Goal: Book appointment/travel/reservation

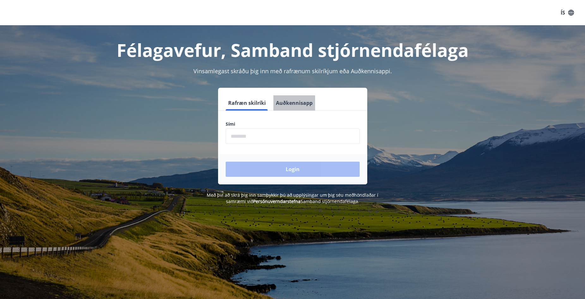
drag, startPoint x: 279, startPoint y: 110, endPoint x: 281, endPoint y: 107, distance: 3.4
click at [280, 108] on button "Auðkennisapp" at bounding box center [294, 102] width 42 height 15
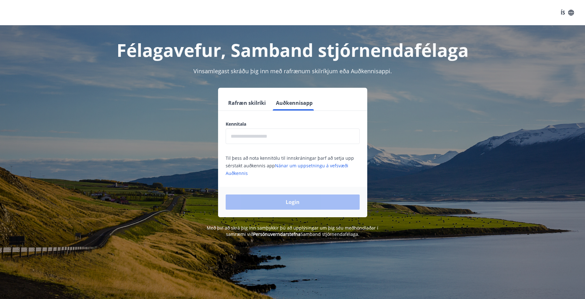
click at [270, 137] on input "text" at bounding box center [293, 136] width 134 height 15
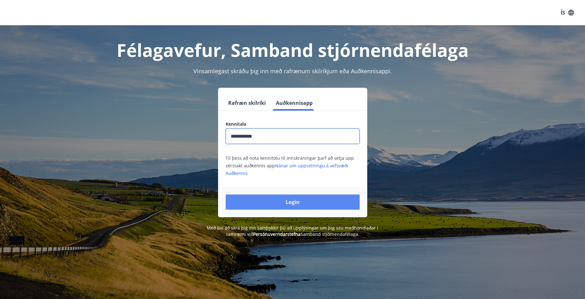
type input "**********"
click at [257, 206] on button "Login" at bounding box center [293, 202] width 134 height 15
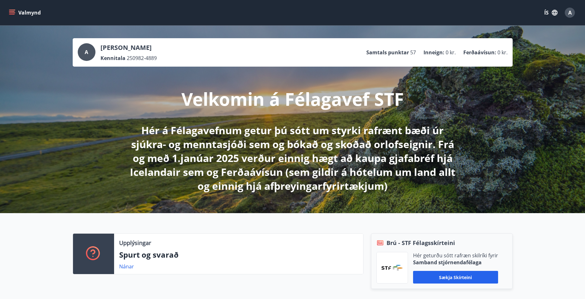
click at [11, 10] on icon "menu" at bounding box center [12, 12] width 6 height 6
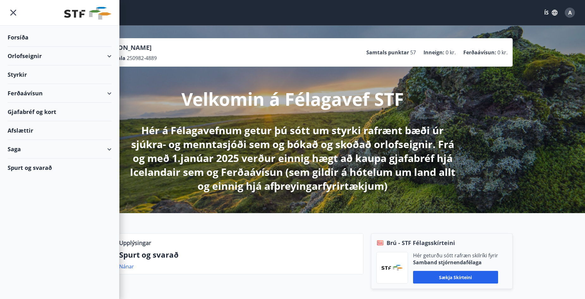
click at [109, 56] on div "Orlofseignir" at bounding box center [60, 56] width 104 height 19
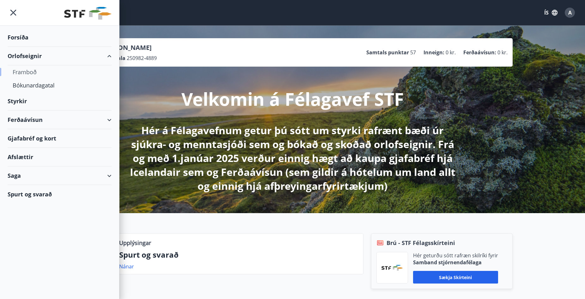
click at [25, 74] on div "Framboð" at bounding box center [60, 71] width 94 height 13
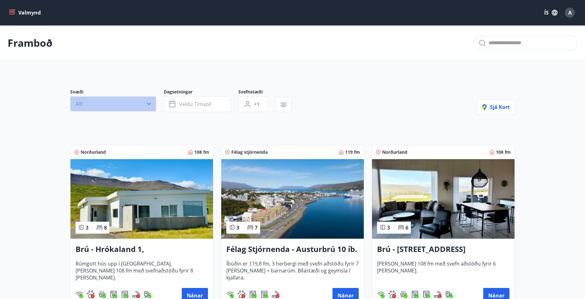
click at [120, 103] on button "Allt" at bounding box center [113, 103] width 86 height 15
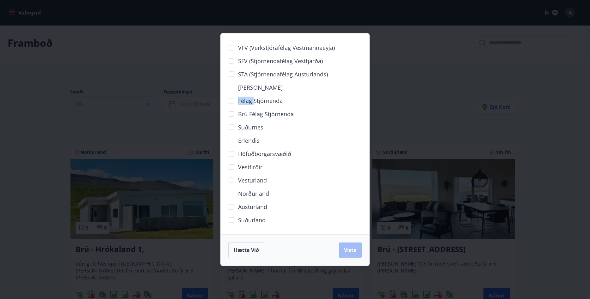
click at [120, 103] on div "VFV (Verkstjórafélag Vestmannaeyja) SFV (Stjórnendafélag Vestfjarða) STA (Stjór…" at bounding box center [295, 149] width 590 height 299
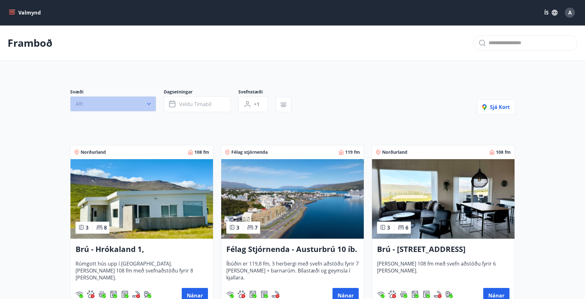
click at [120, 103] on button "Allt" at bounding box center [113, 103] width 86 height 15
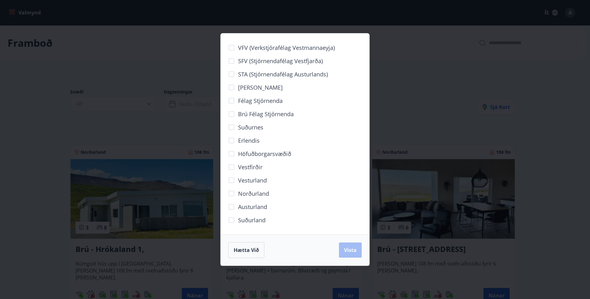
click at [122, 103] on div "VFV (Verkstjórafélag Vestmannaeyja) SFV (Stjórnendafélag Vestfjarða) STA (Stjór…" at bounding box center [295, 149] width 590 height 299
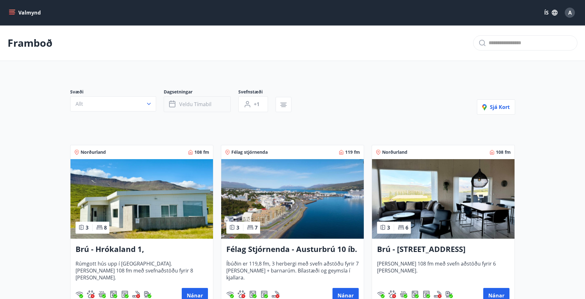
click at [192, 104] on span "Veldu tímabil" at bounding box center [195, 104] width 32 height 7
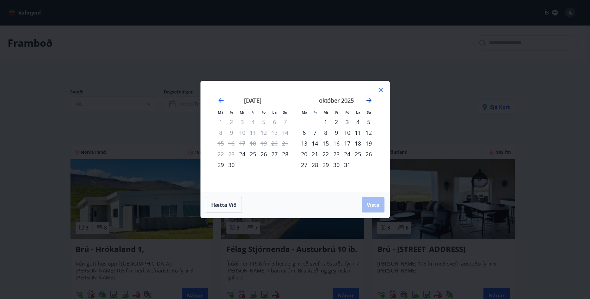
click at [369, 98] on icon "Move forward to switch to the next month." at bounding box center [369, 101] width 8 height 8
click at [371, 98] on icon "Move forward to switch to the next month." at bounding box center [369, 101] width 8 height 8
click at [346, 132] on div "12" at bounding box center [347, 132] width 11 height 11
click at [368, 132] on div "14" at bounding box center [368, 132] width 11 height 11
click at [370, 206] on span "Vista" at bounding box center [373, 205] width 13 height 7
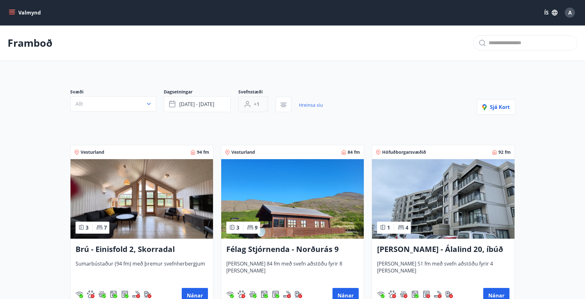
click at [256, 104] on span "+1" at bounding box center [257, 104] width 6 height 7
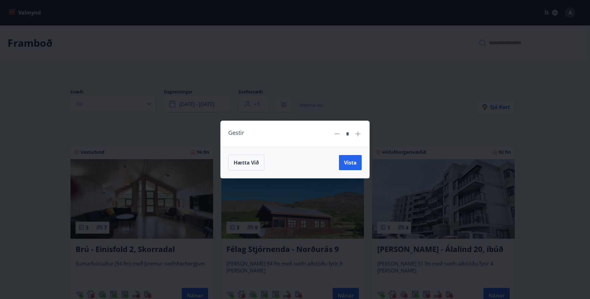
click at [359, 134] on icon at bounding box center [358, 134] width 8 height 8
click at [359, 134] on icon at bounding box center [357, 133] width 5 height 5
click at [357, 136] on icon at bounding box center [358, 134] width 8 height 8
click at [345, 161] on span "Vista" at bounding box center [350, 162] width 13 height 7
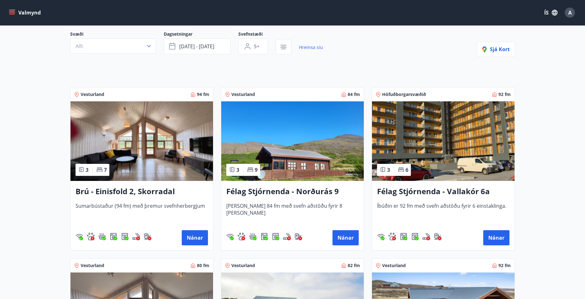
scroll to position [63, 0]
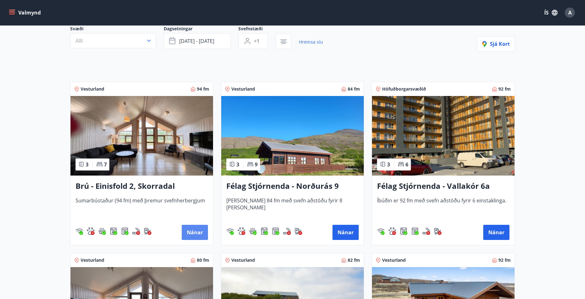
type input "*"
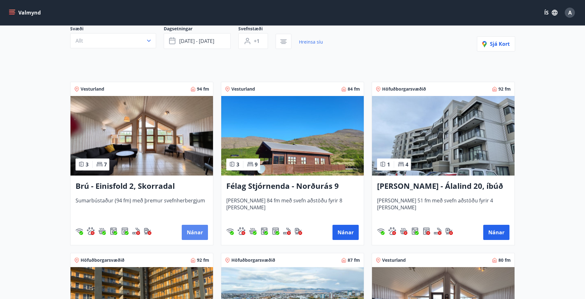
click at [197, 234] on button "Nánar" at bounding box center [195, 232] width 26 height 15
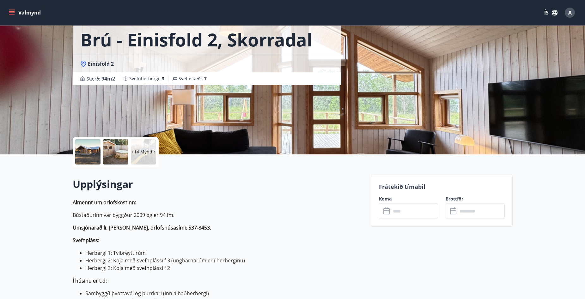
scroll to position [63, 0]
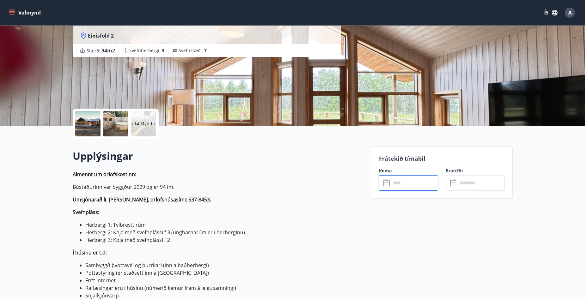
click at [404, 184] on input "text" at bounding box center [414, 182] width 47 height 15
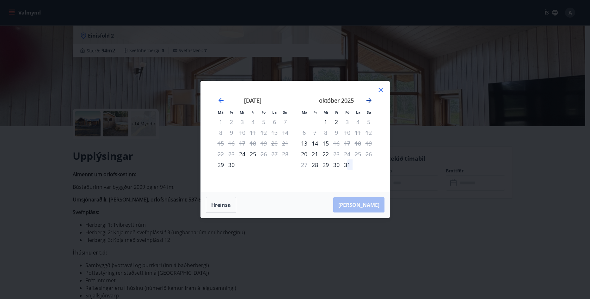
click at [370, 99] on icon "Move forward to switch to the next month." at bounding box center [369, 101] width 8 height 8
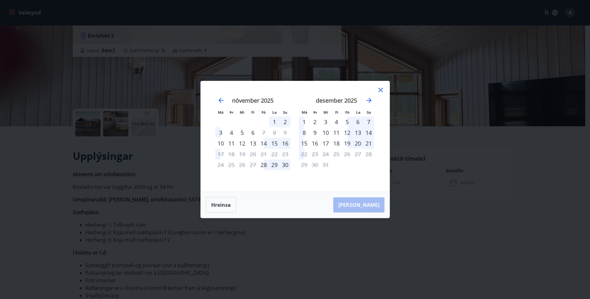
click at [348, 134] on div "12" at bounding box center [347, 132] width 11 height 11
click at [369, 134] on div "14" at bounding box center [368, 132] width 11 height 11
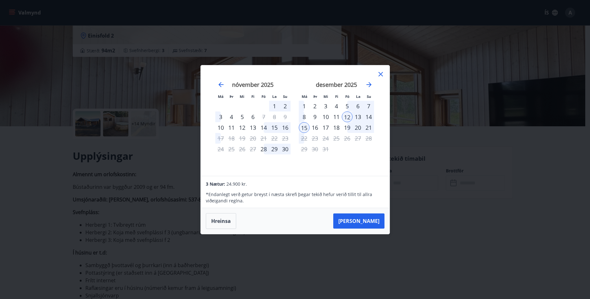
drag, startPoint x: 37, startPoint y: 103, endPoint x: 27, endPoint y: 119, distance: 18.9
click at [37, 104] on div "Má Þr Mi Fi Fö La Su Má Þr Mi Fi Fö La Su október 2025 1 2 3 4 5 6 7 8 9 10 11 …" at bounding box center [295, 149] width 590 height 299
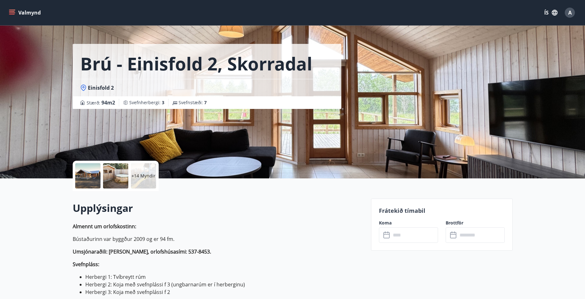
scroll to position [0, 0]
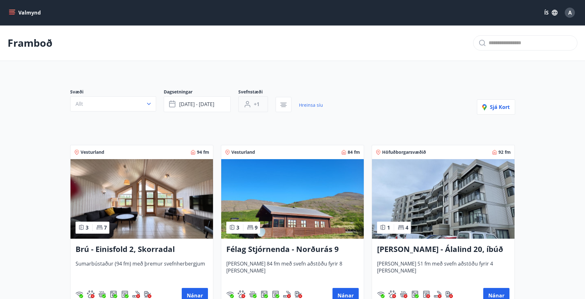
click at [258, 104] on span "+1" at bounding box center [257, 104] width 6 height 7
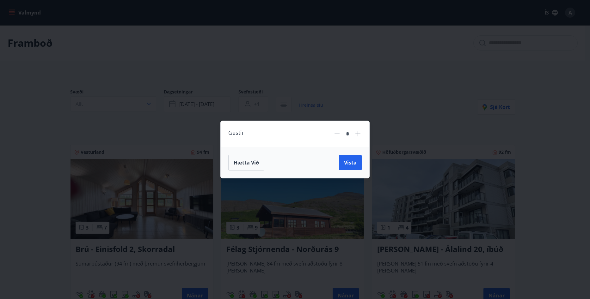
click at [358, 135] on icon at bounding box center [357, 133] width 5 height 5
click at [357, 135] on icon at bounding box center [357, 133] width 5 height 5
type input "*"
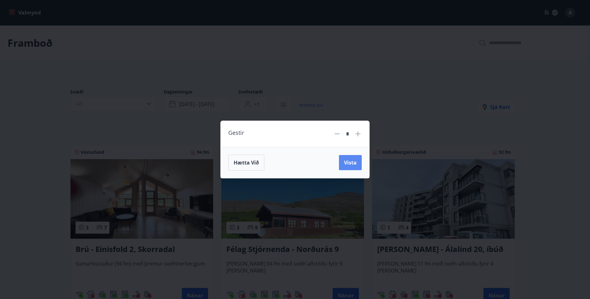
click at [352, 162] on span "Vista" at bounding box center [350, 162] width 13 height 7
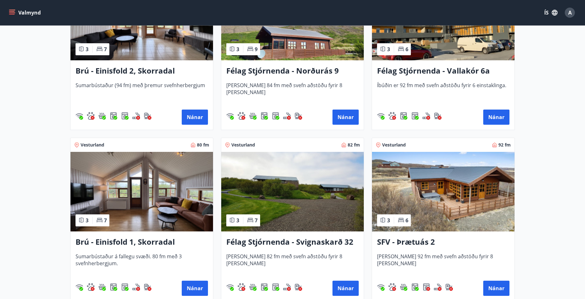
scroll to position [190, 0]
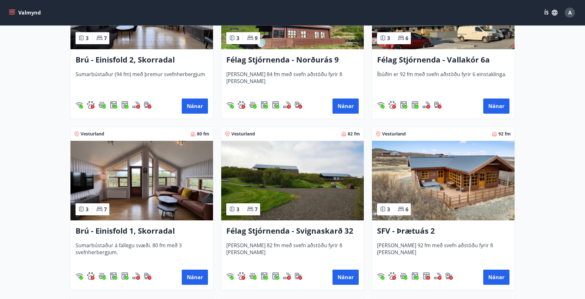
click at [510, 278] on div "SFV - Þrætuás 2 Húsið er 92 fm með svefn aðstöðu fyrir 8 manns Nánar" at bounding box center [443, 256] width 143 height 70
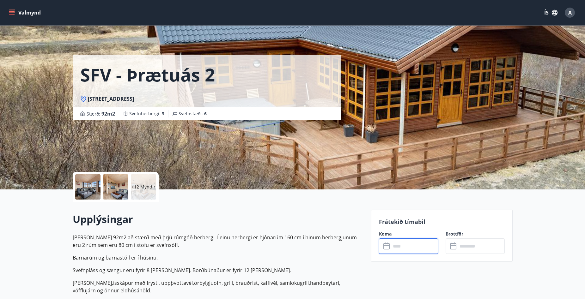
click at [426, 248] on input "text" at bounding box center [414, 246] width 47 height 15
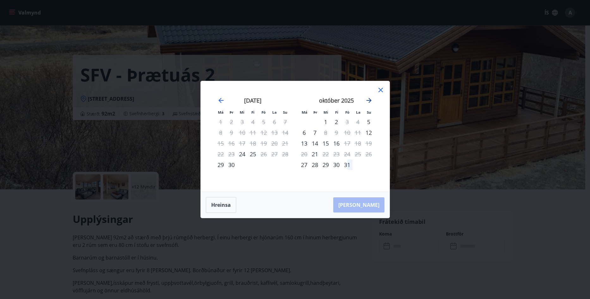
click at [369, 101] on icon "Move forward to switch to the next month." at bounding box center [369, 101] width 8 height 8
click at [346, 132] on div "12" at bounding box center [347, 132] width 11 height 11
click at [367, 133] on div "14" at bounding box center [368, 132] width 11 height 11
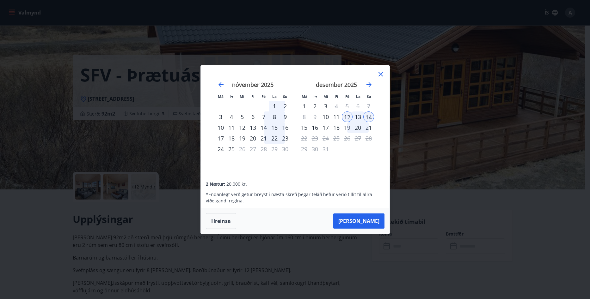
click at [377, 74] on icon at bounding box center [381, 74] width 8 height 8
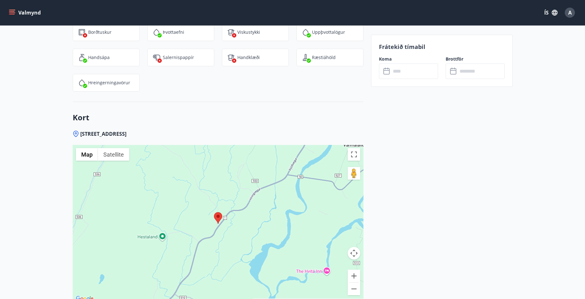
scroll to position [876, 0]
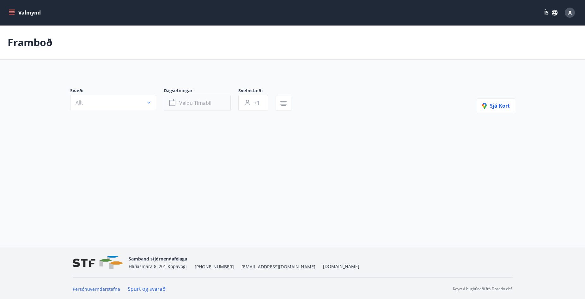
type input "*"
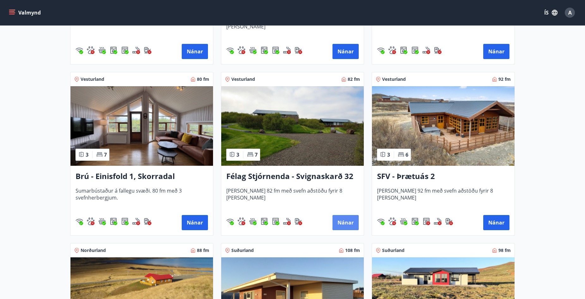
scroll to position [253, 0]
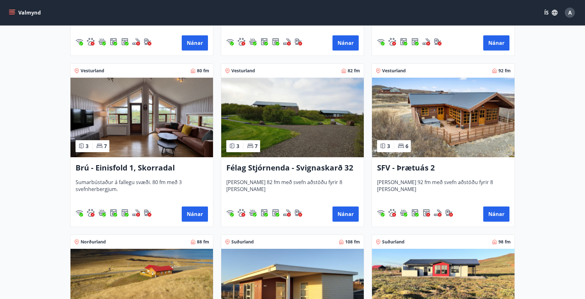
click at [423, 165] on h3 "SFV - Þrætuás 2" at bounding box center [443, 167] width 132 height 11
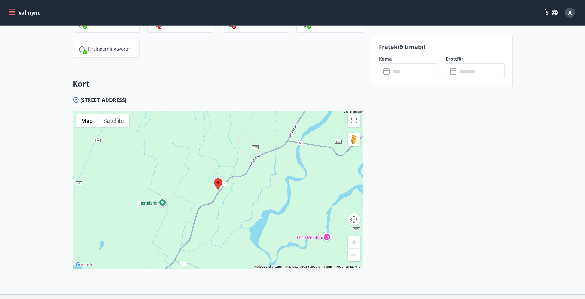
scroll to position [876, 0]
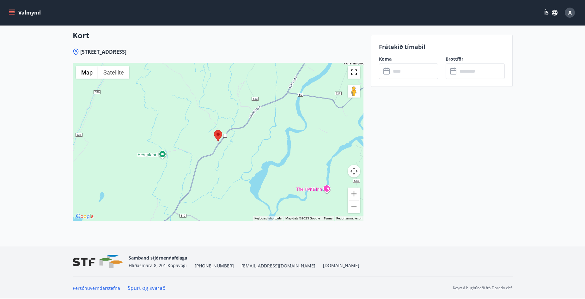
click at [356, 72] on button "Toggle fullscreen view" at bounding box center [354, 72] width 13 height 13
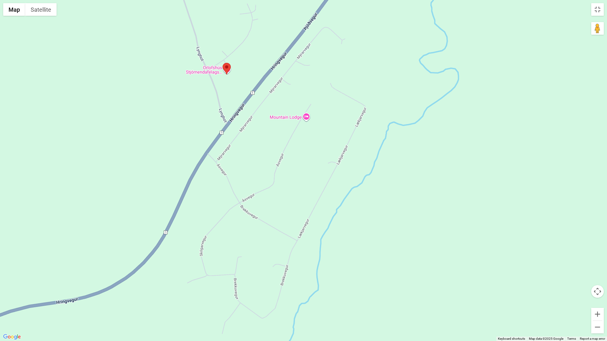
drag, startPoint x: 263, startPoint y: 159, endPoint x: 306, endPoint y: 185, distance: 50.1
click at [306, 185] on div at bounding box center [303, 170] width 607 height 341
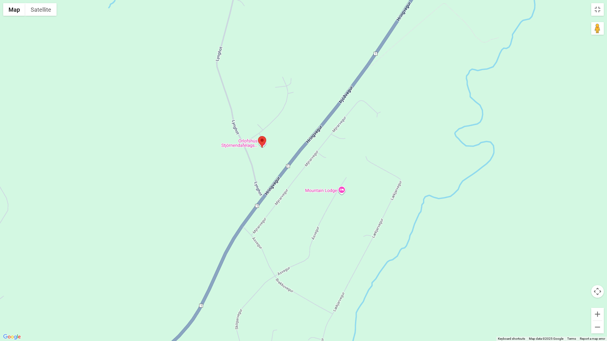
drag, startPoint x: 178, startPoint y: 108, endPoint x: 203, endPoint y: 179, distance: 74.5
click at [203, 179] on div at bounding box center [303, 170] width 607 height 341
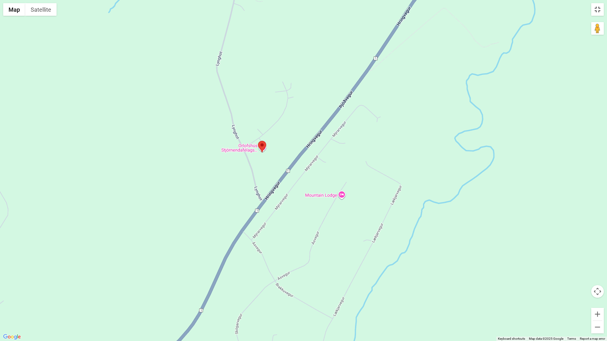
click at [589, 7] on button "Toggle fullscreen view" at bounding box center [597, 9] width 13 height 13
